Goal: Information Seeking & Learning: Learn about a topic

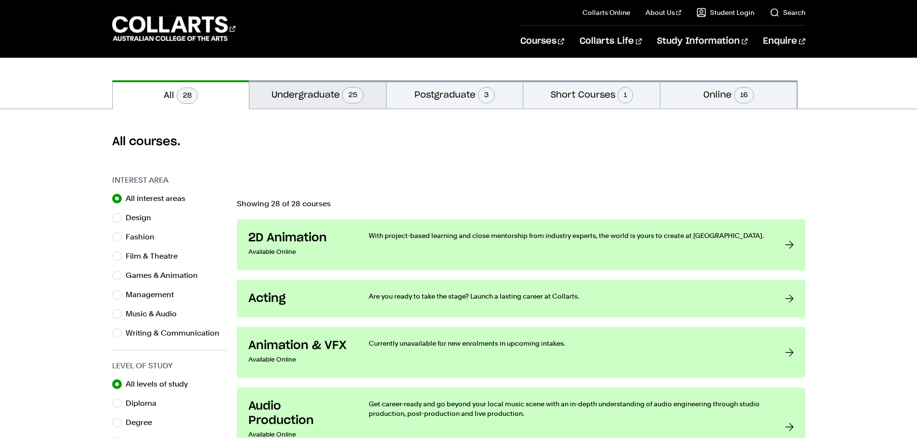
click at [324, 102] on button "Undergraduate 25" at bounding box center [317, 94] width 137 height 28
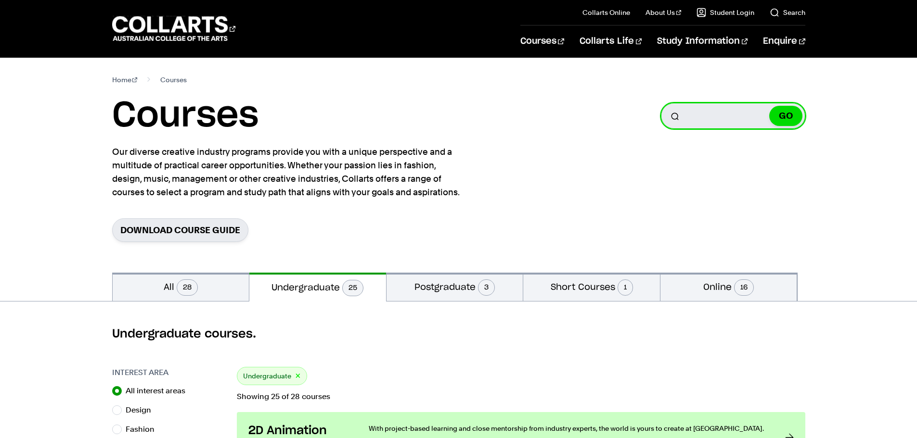
click at [693, 123] on input "Search for a course" at bounding box center [733, 116] width 144 height 26
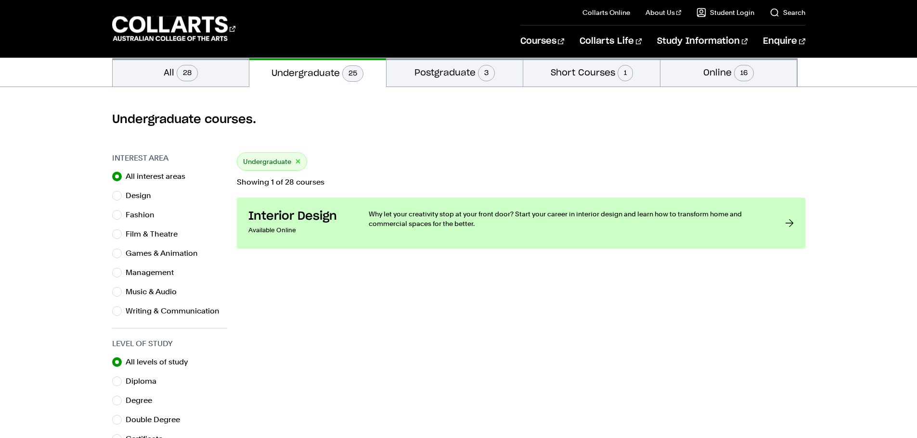
scroll to position [241, 0]
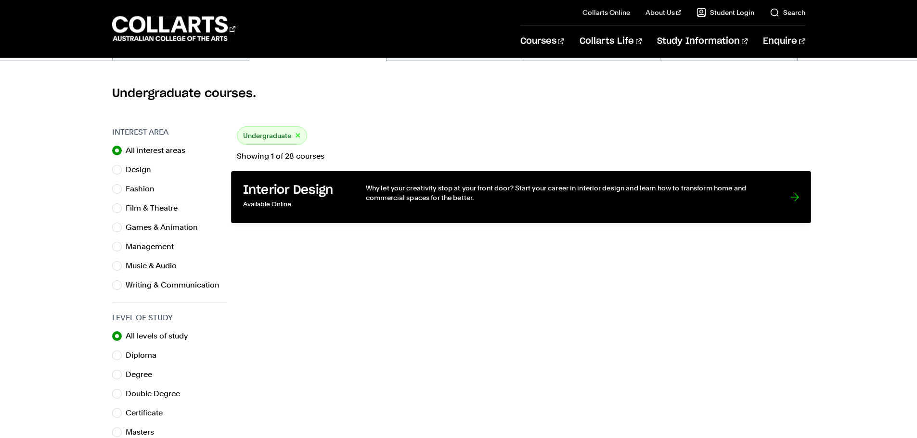
type input "interior"
click at [382, 205] on div "Why let your creativity stop at your front door? Start your career in interior …" at bounding box center [567, 197] width 405 height 28
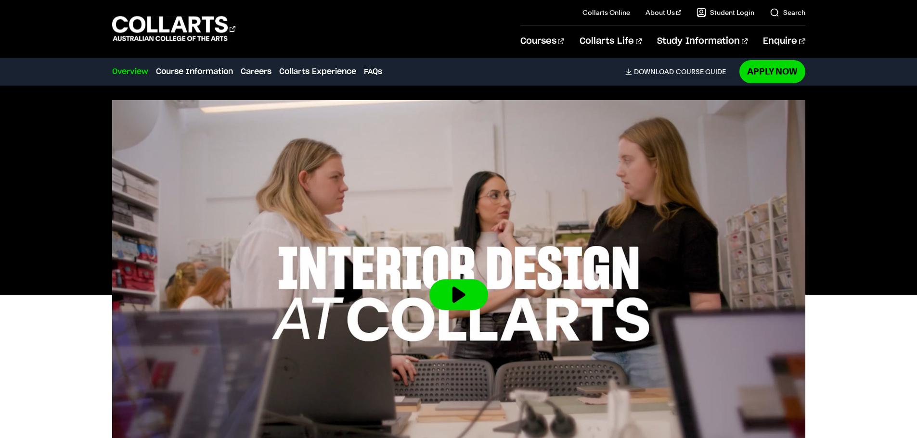
scroll to position [241, 0]
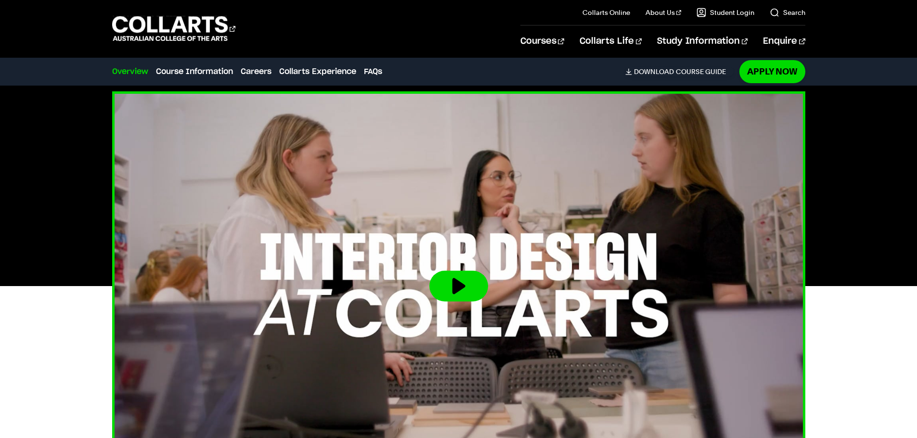
click at [466, 287] on button at bounding box center [458, 286] width 59 height 31
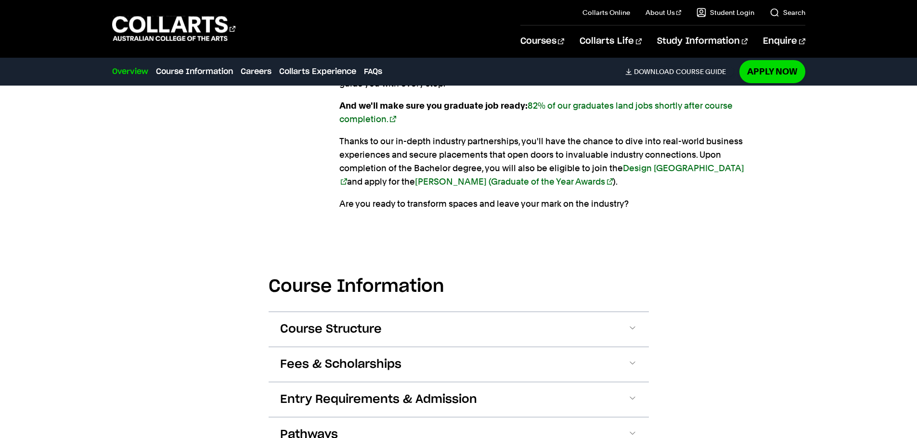
scroll to position [915, 0]
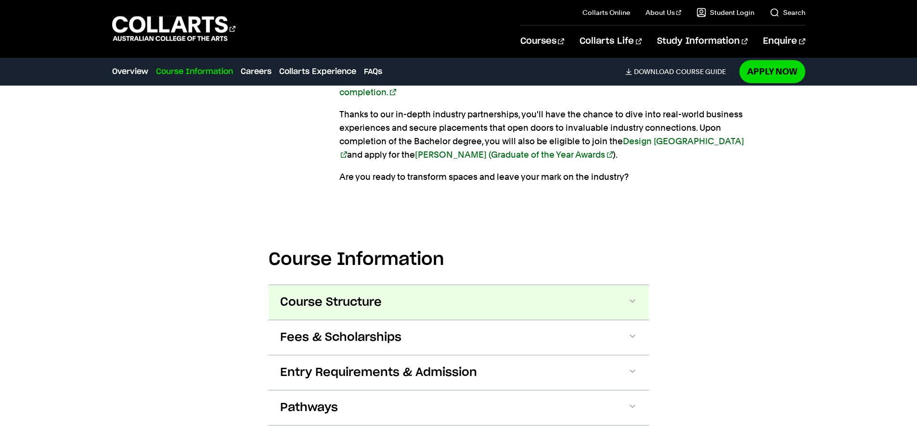
click at [429, 296] on button "Course Structure" at bounding box center [459, 302] width 380 height 35
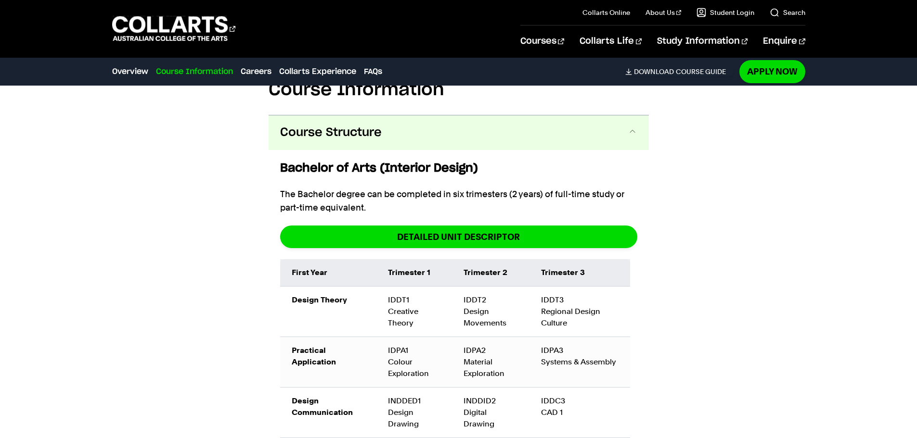
scroll to position [1113, 0]
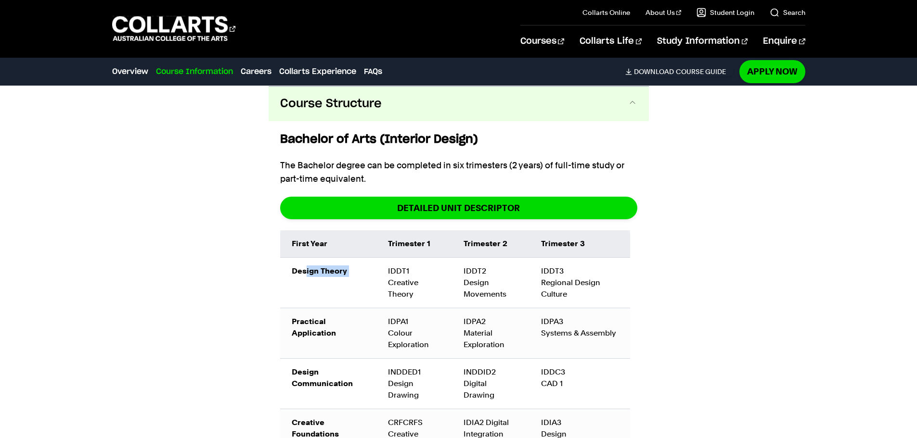
drag, startPoint x: 304, startPoint y: 268, endPoint x: 383, endPoint y: 273, distance: 78.6
click at [383, 273] on tr "Design Theory IDDT1 Creative Theory IDDT2 Design Movements IDDT3 Regional Desig…" at bounding box center [455, 283] width 350 height 51
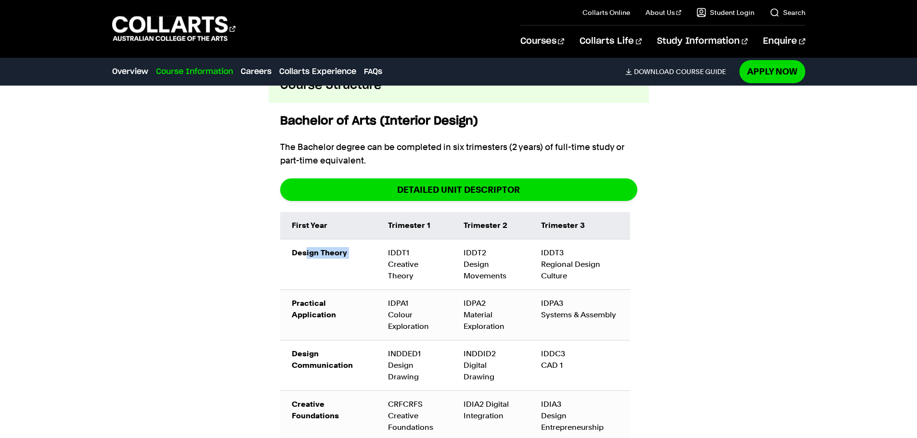
scroll to position [1210, 0]
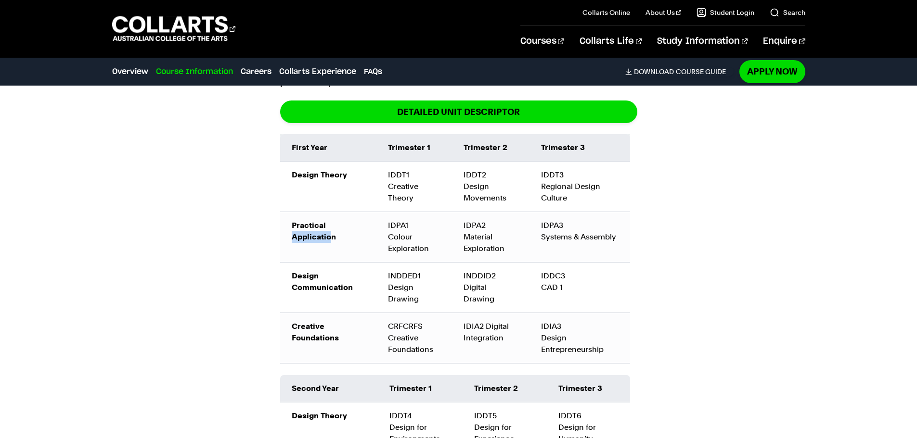
drag, startPoint x: 285, startPoint y: 235, endPoint x: 331, endPoint y: 240, distance: 45.9
click at [331, 240] on td "Practical Application" at bounding box center [328, 237] width 96 height 51
drag, startPoint x: 298, startPoint y: 276, endPoint x: 409, endPoint y: 297, distance: 112.6
click at [409, 297] on tr "Design Communication INDDED1 Design Drawing INDDID2 Digital Drawing IDDC3 CAD 1" at bounding box center [455, 287] width 350 height 51
drag, startPoint x: 454, startPoint y: 302, endPoint x: 497, endPoint y: 303, distance: 42.4
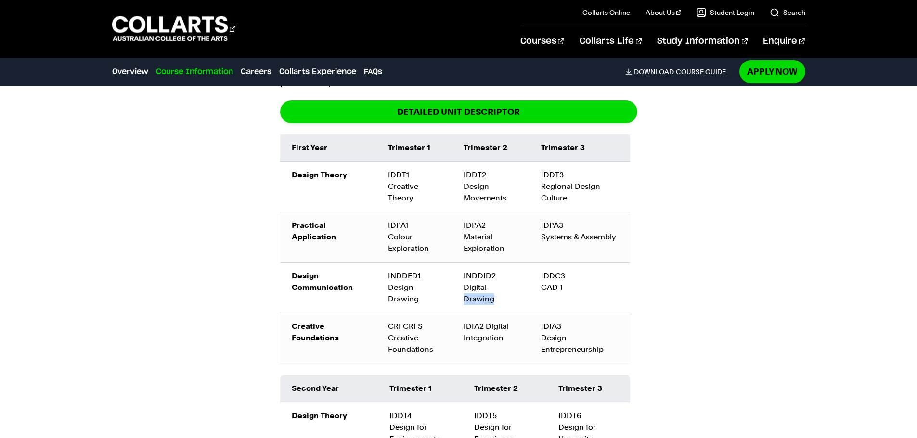
click at [497, 303] on td "INDDID2 Digital Drawing" at bounding box center [490, 287] width 77 height 51
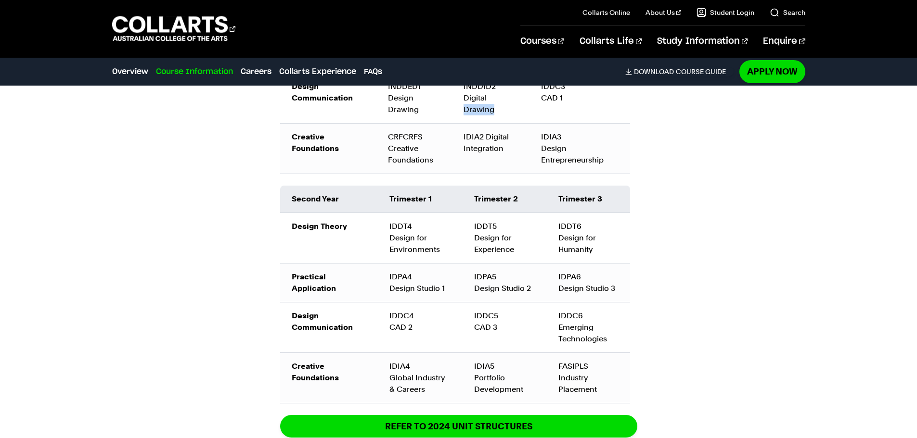
scroll to position [1402, 0]
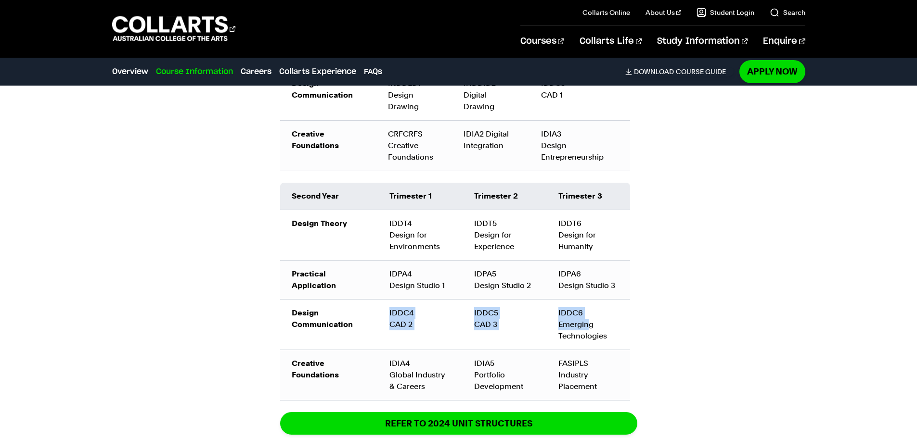
drag, startPoint x: 383, startPoint y: 315, endPoint x: 590, endPoint y: 320, distance: 206.5
click at [590, 320] on tr "Design Communication IDDC4 CAD 2 IDDC5 CAD 3 IDDC6 Emerging Technologies" at bounding box center [455, 324] width 350 height 51
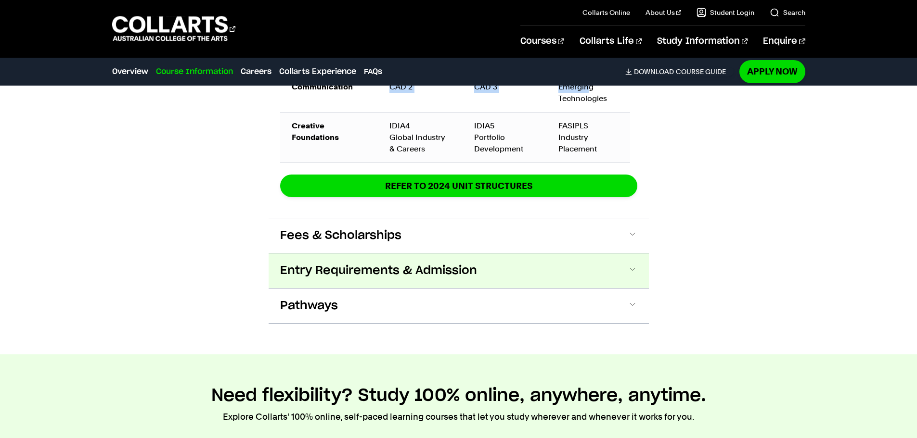
scroll to position [1739, 0]
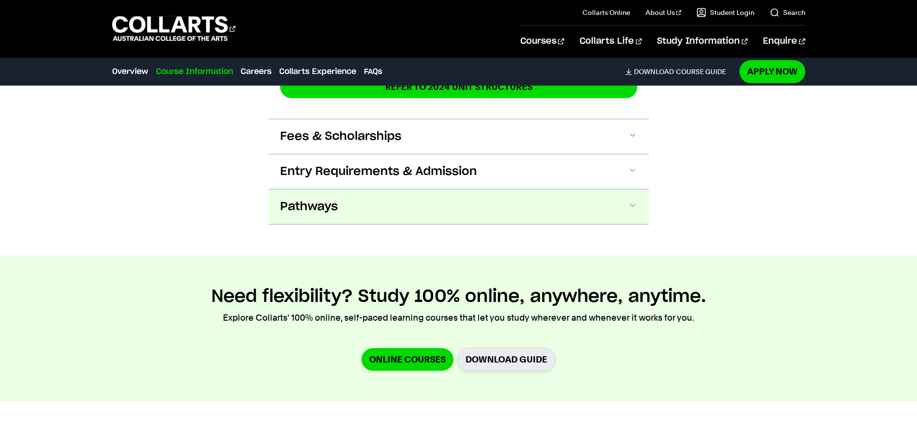
click at [421, 206] on button "Pathways" at bounding box center [459, 207] width 380 height 35
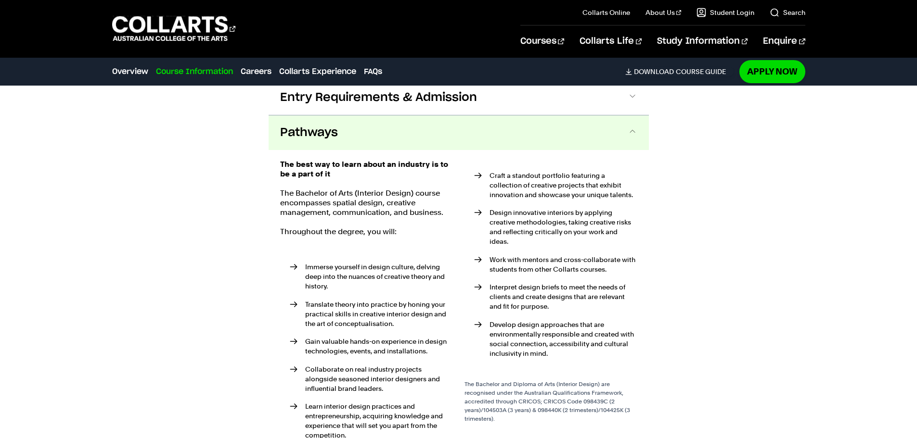
scroll to position [1842, 0]
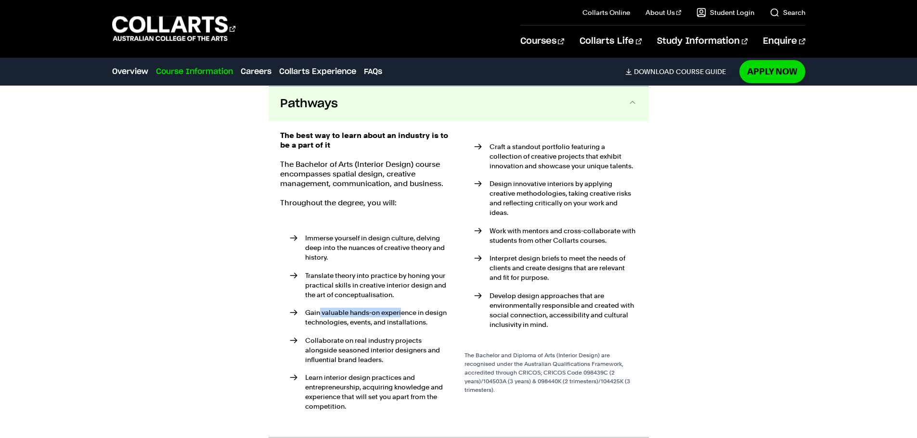
drag, startPoint x: 320, startPoint y: 312, endPoint x: 402, endPoint y: 315, distance: 82.4
click at [402, 315] on p "Gain valuable hands-on experience in design technologies, events, and installat…" at bounding box center [379, 317] width 148 height 19
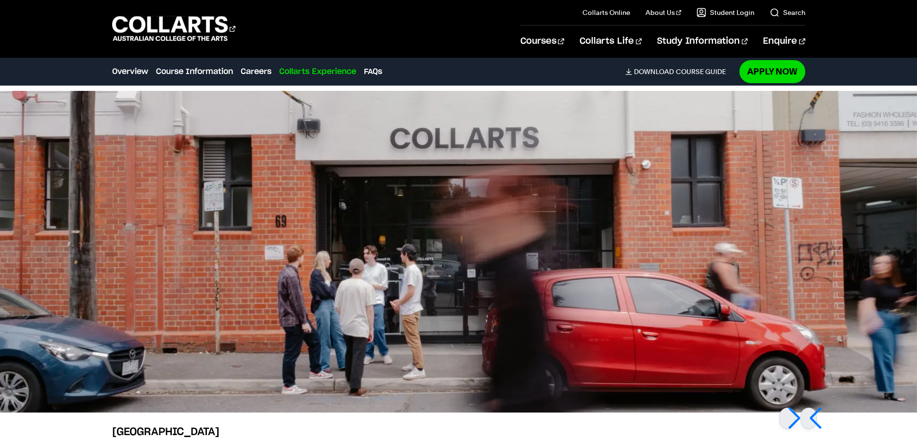
scroll to position [2949, 0]
